Goal: Information Seeking & Learning: Learn about a topic

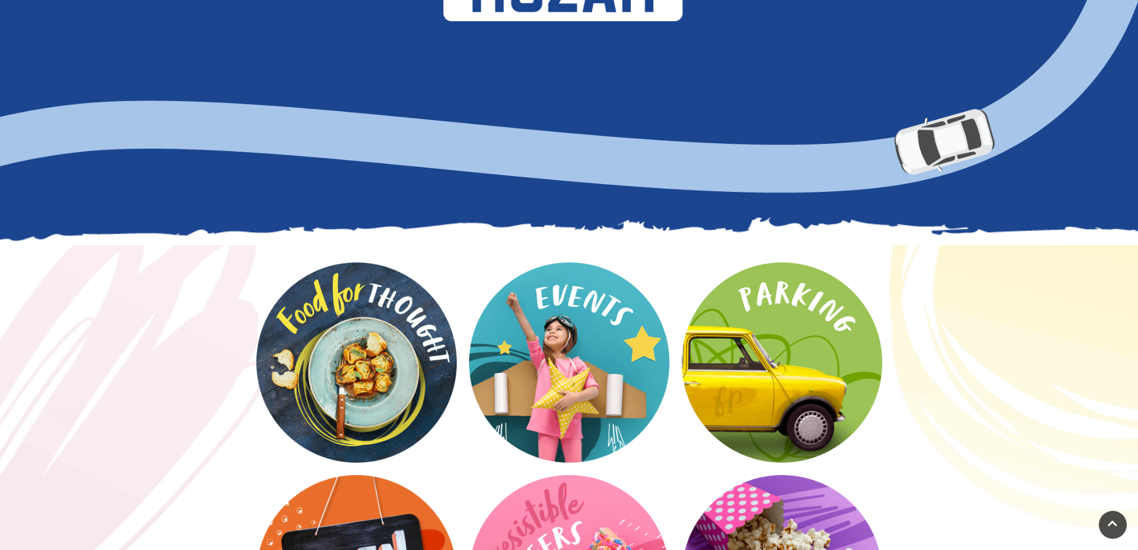
scroll to position [1344, 0]
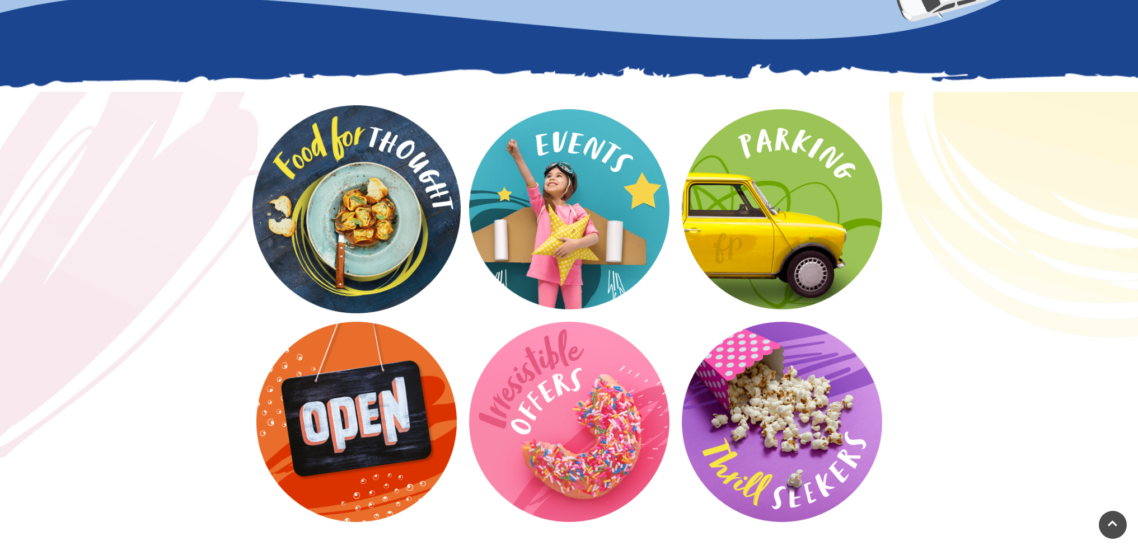
click at [414, 216] on video at bounding box center [357, 209] width 208 height 208
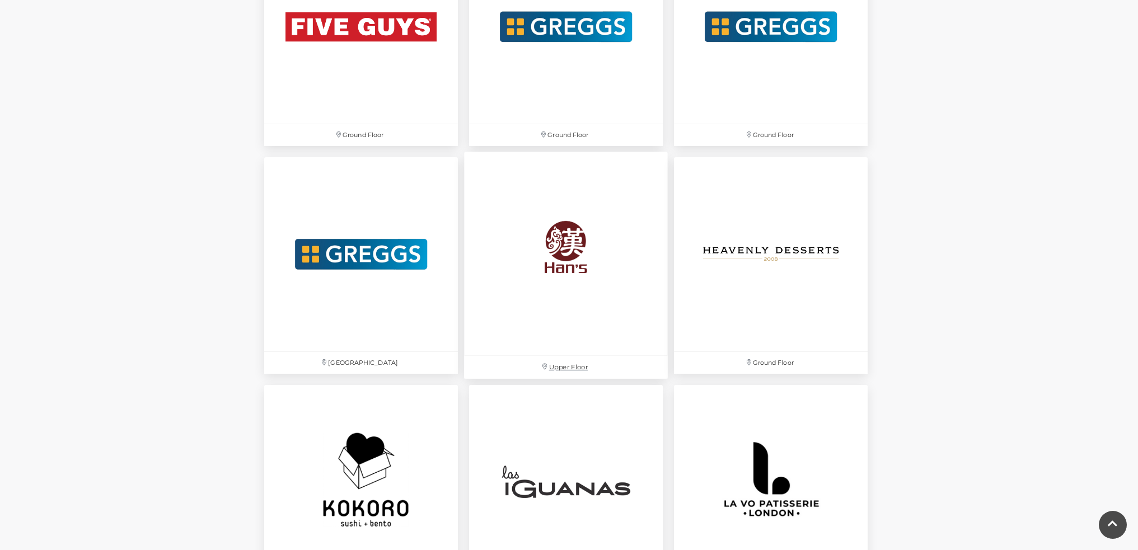
scroll to position [2184, 0]
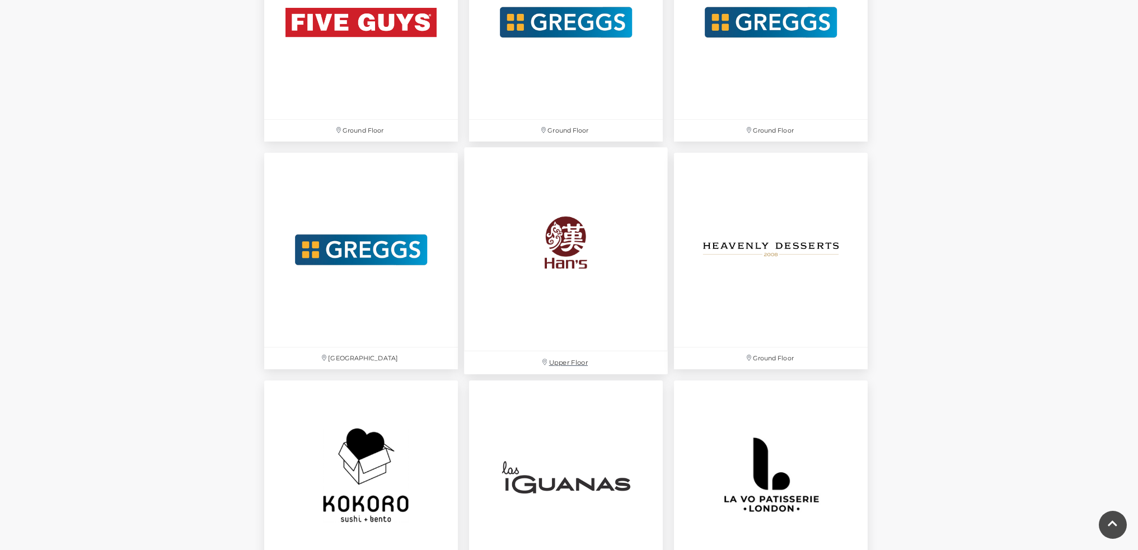
click at [544, 239] on img at bounding box center [566, 250] width 204 height 204
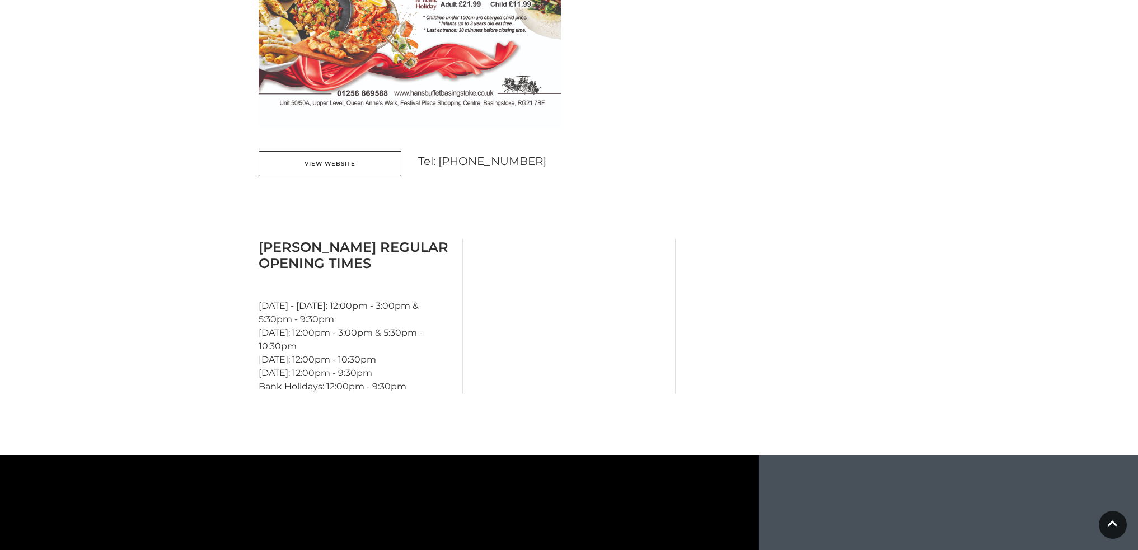
scroll to position [728, 0]
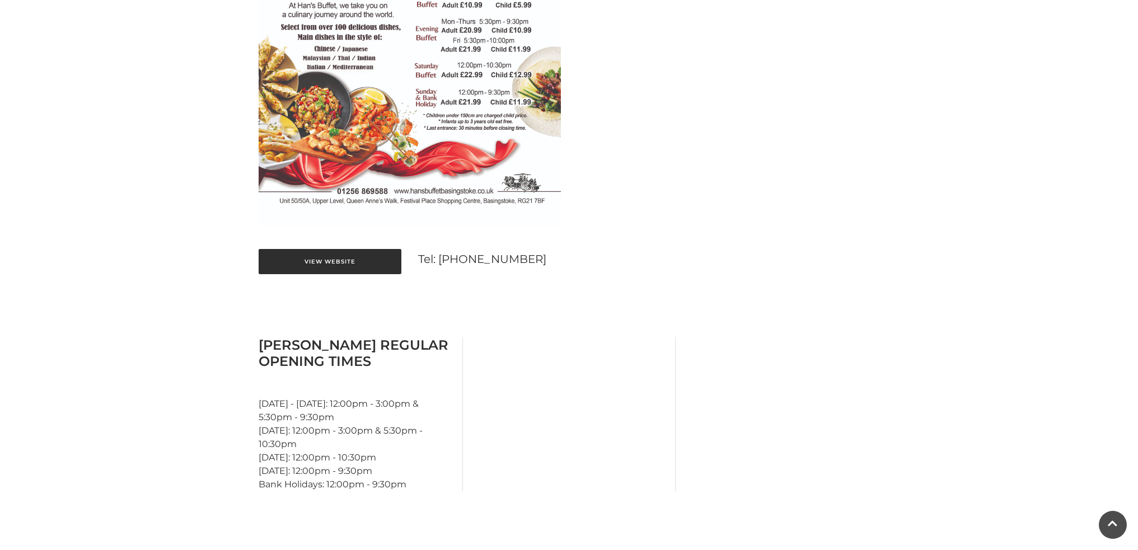
click at [330, 260] on link "View Website" at bounding box center [330, 261] width 143 height 25
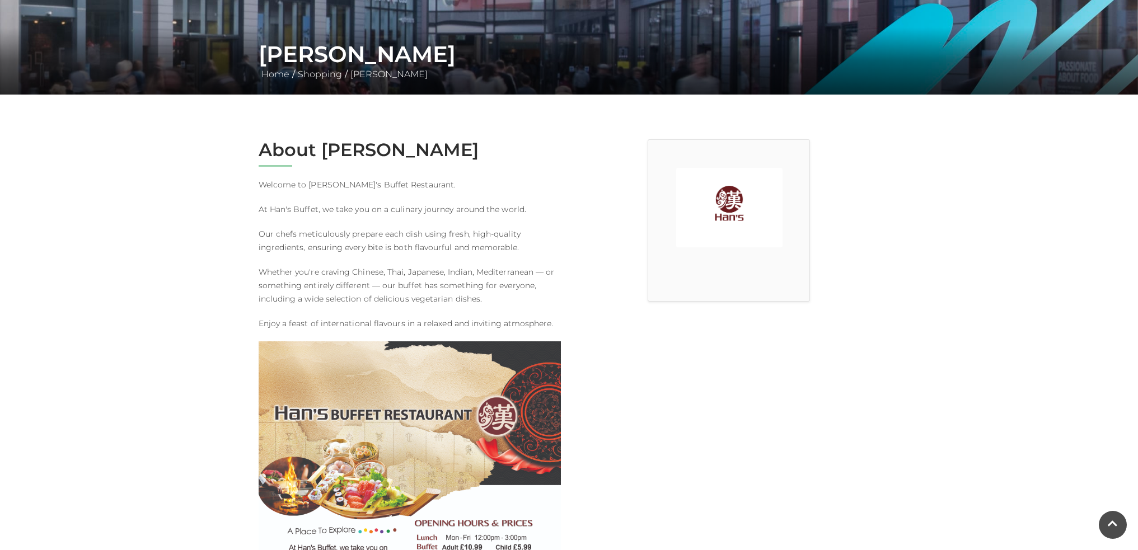
scroll to position [0, 0]
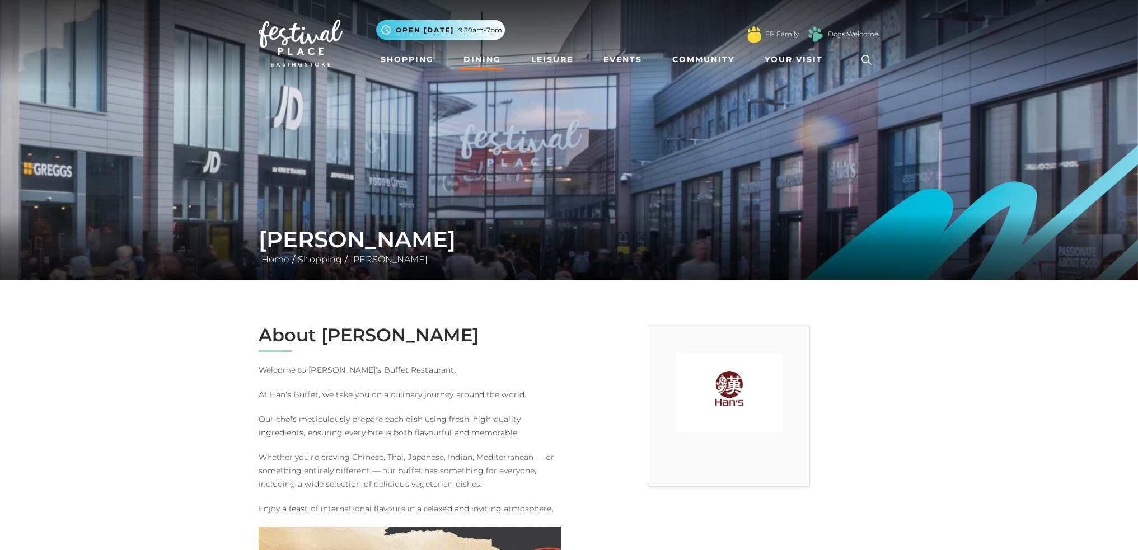
click at [480, 58] on link "Dining" at bounding box center [482, 59] width 46 height 21
